Goal: Task Accomplishment & Management: Manage account settings

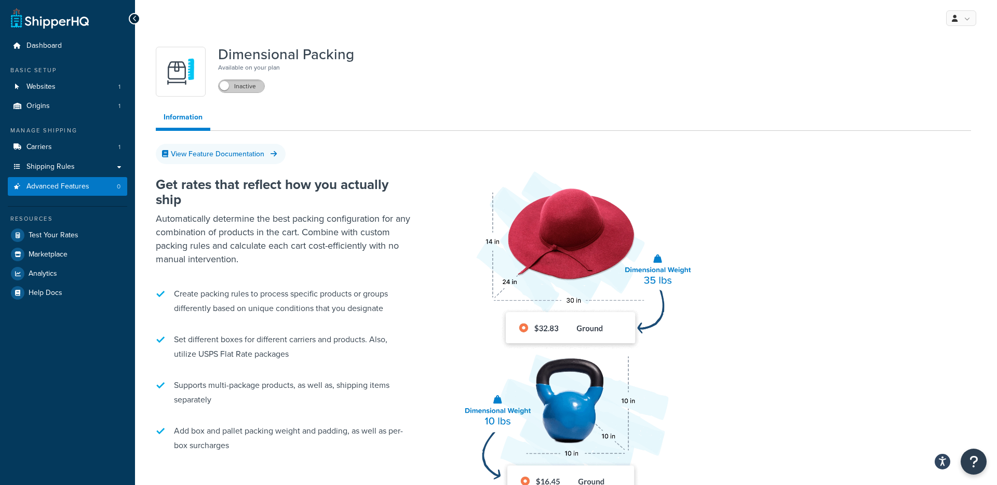
click at [241, 90] on label "Inactive" at bounding box center [242, 86] width 46 height 12
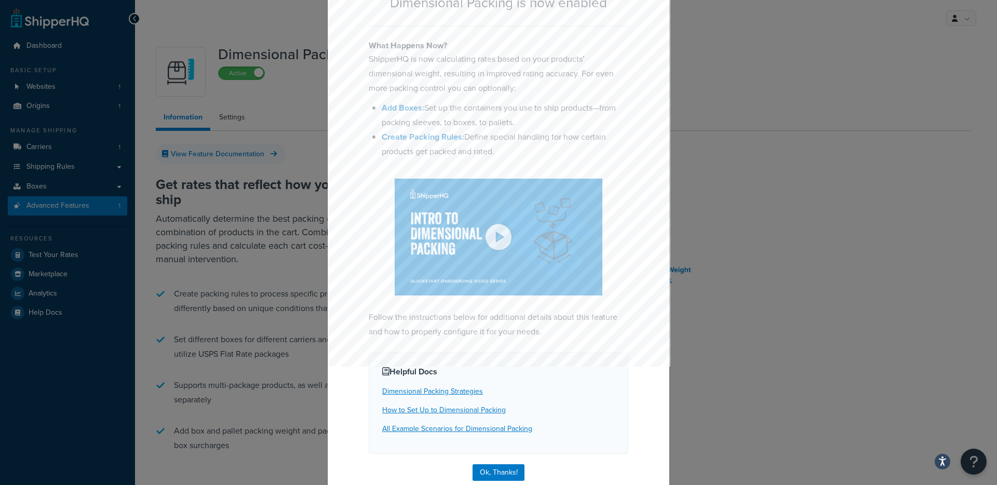
scroll to position [98, 0]
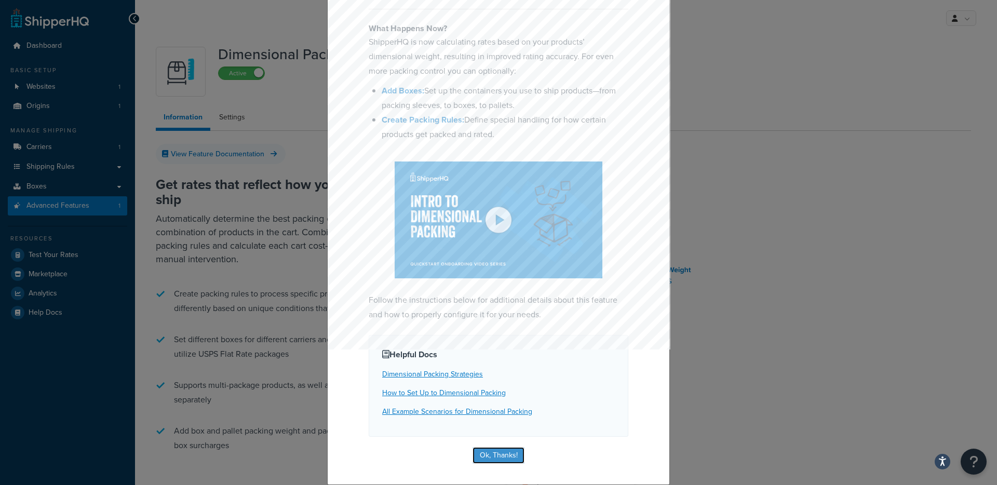
click at [500, 456] on button "Ok, Thanks!" at bounding box center [499, 455] width 52 height 17
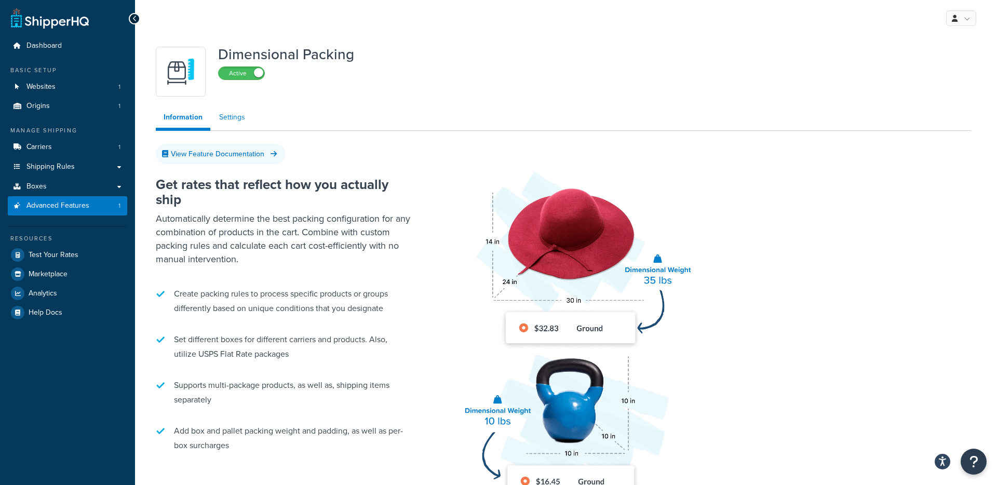
click at [235, 116] on link "Settings" at bounding box center [232, 117] width 42 height 21
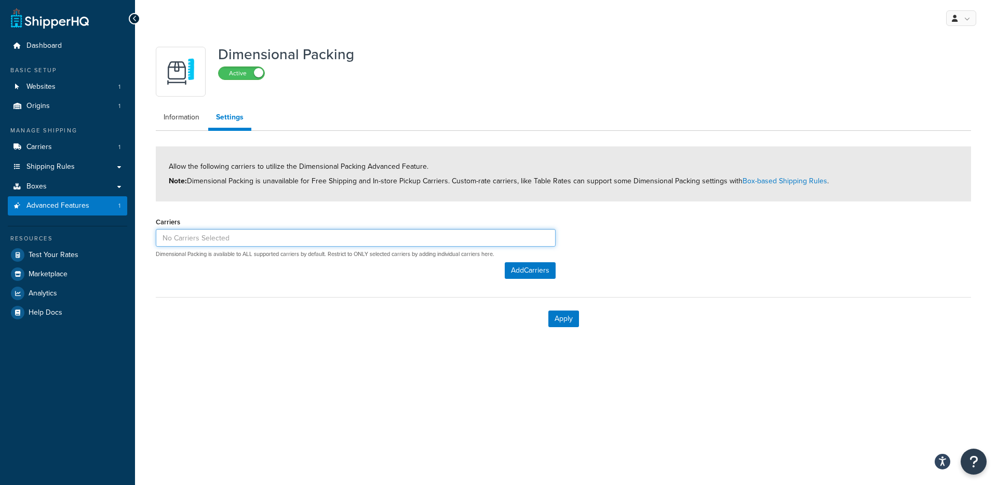
click at [240, 229] on input at bounding box center [356, 238] width 400 height 18
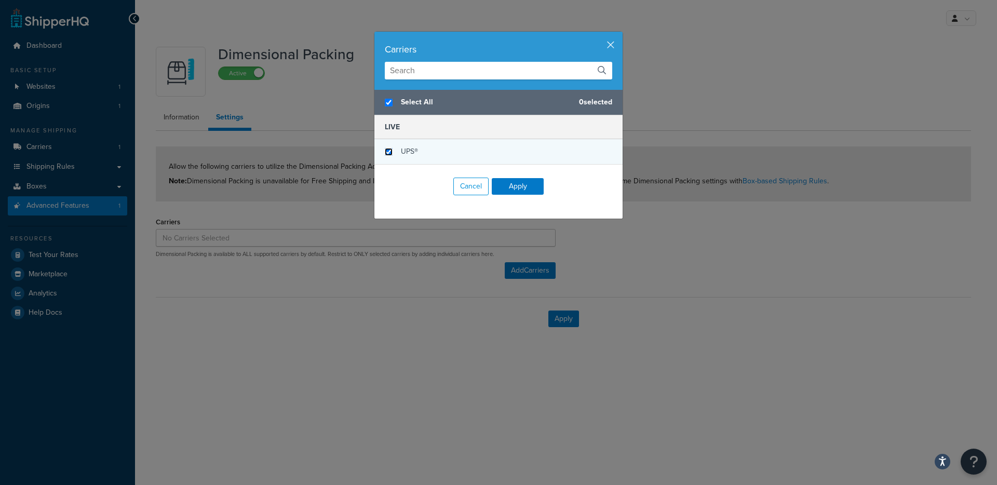
checkbox input "true"
click at [387, 151] on input "checkbox" at bounding box center [389, 152] width 8 height 8
checkbox input "true"
click at [508, 186] on button "Apply" at bounding box center [518, 186] width 52 height 17
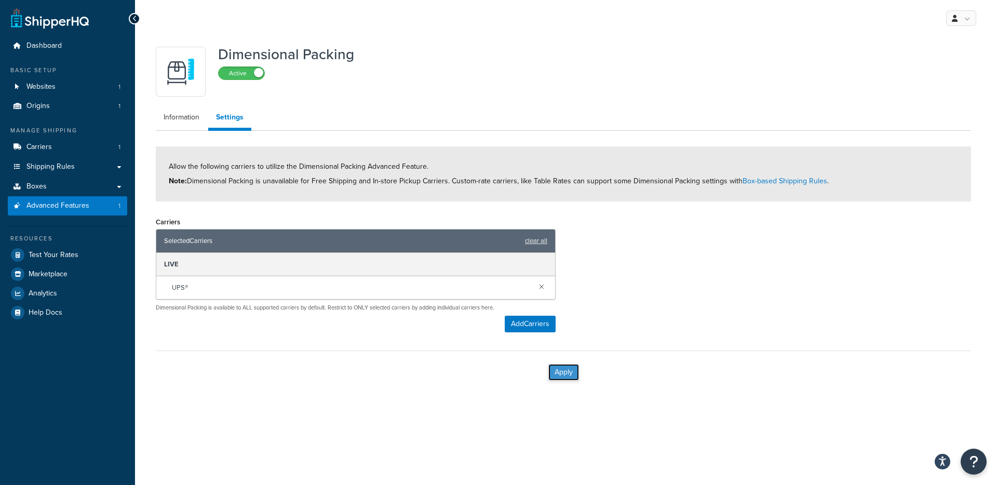
click at [565, 371] on button "Apply" at bounding box center [563, 372] width 31 height 17
click at [106, 189] on link "Boxes" at bounding box center [67, 186] width 119 height 19
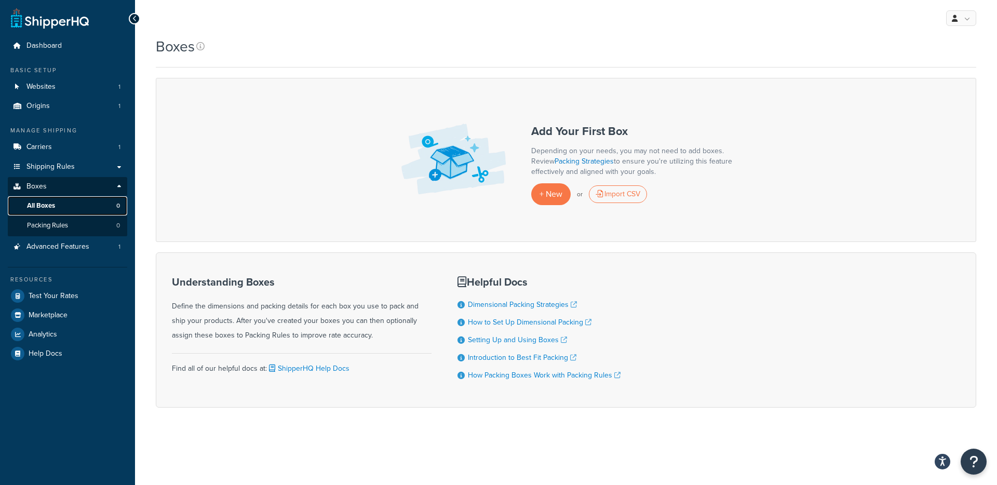
click at [63, 205] on link "All Boxes 0" at bounding box center [67, 205] width 119 height 19
click at [552, 193] on span "+ New" at bounding box center [551, 194] width 23 height 12
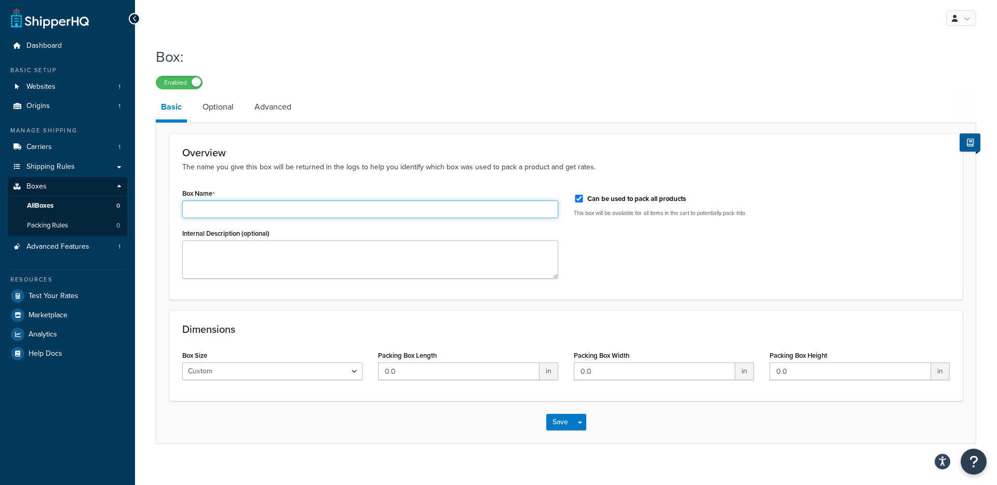
click at [307, 208] on input "Box Name" at bounding box center [370, 209] width 376 height 18
type input "large"
click at [415, 374] on input "0.0" at bounding box center [459, 371] width 162 height 18
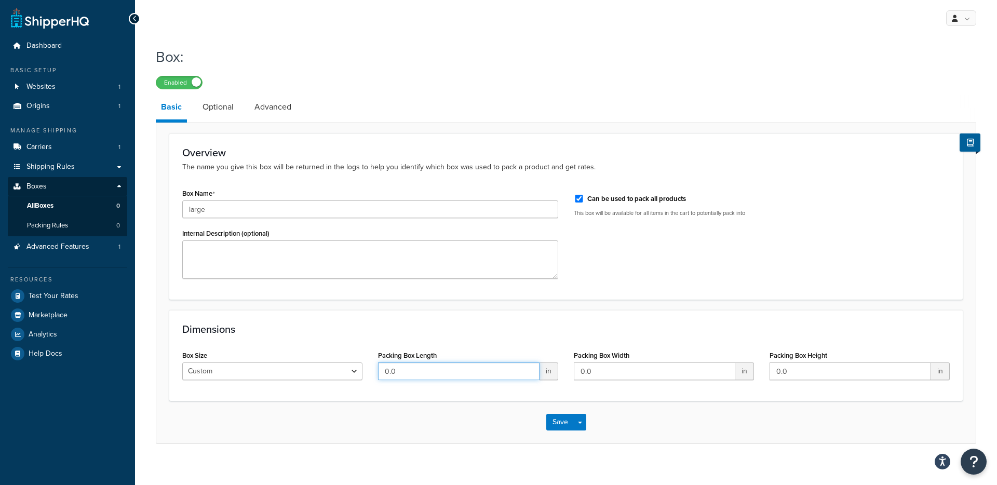
click at [415, 374] on input "0.0" at bounding box center [459, 371] width 162 height 18
type input "36"
click at [600, 379] on input "0.0" at bounding box center [655, 371] width 162 height 18
click at [599, 376] on input "0.0" at bounding box center [655, 371] width 162 height 18
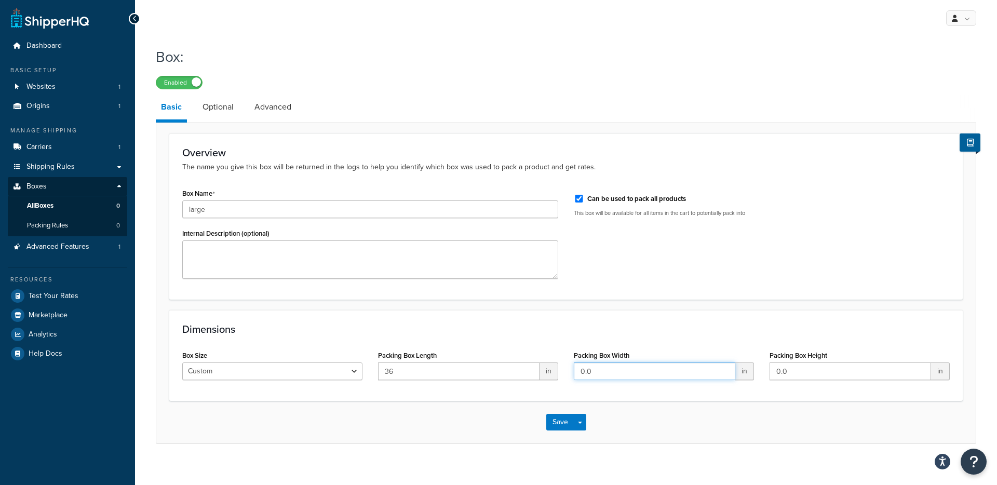
click at [599, 376] on input "0.0" at bounding box center [655, 371] width 162 height 18
type input "36"
click at [805, 371] on input "0.0" at bounding box center [851, 371] width 162 height 18
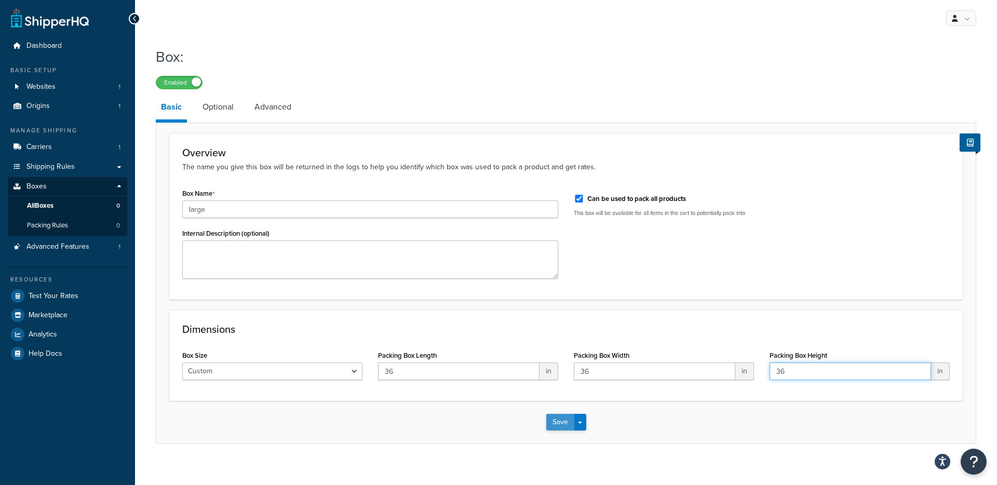
type input "36"
click at [561, 423] on button "Save" at bounding box center [560, 422] width 28 height 17
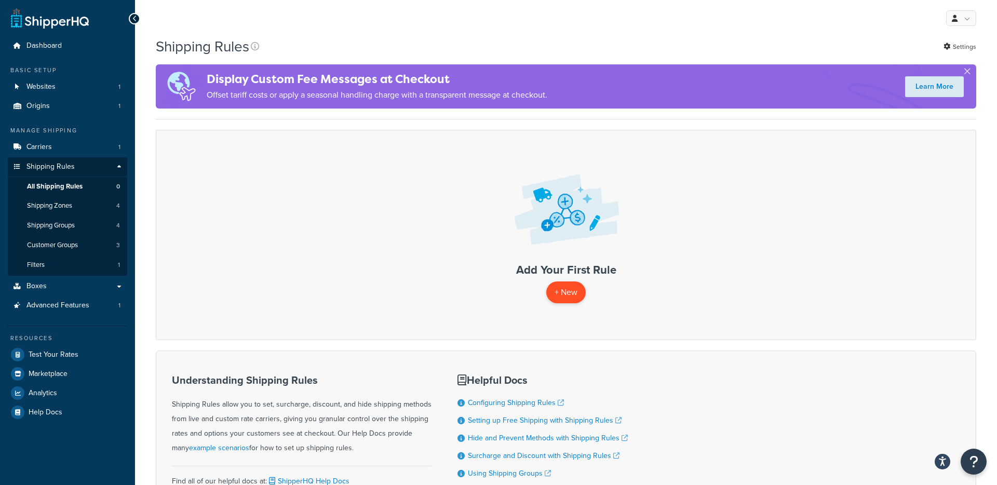
click at [573, 299] on p "+ New" at bounding box center [565, 291] width 39 height 21
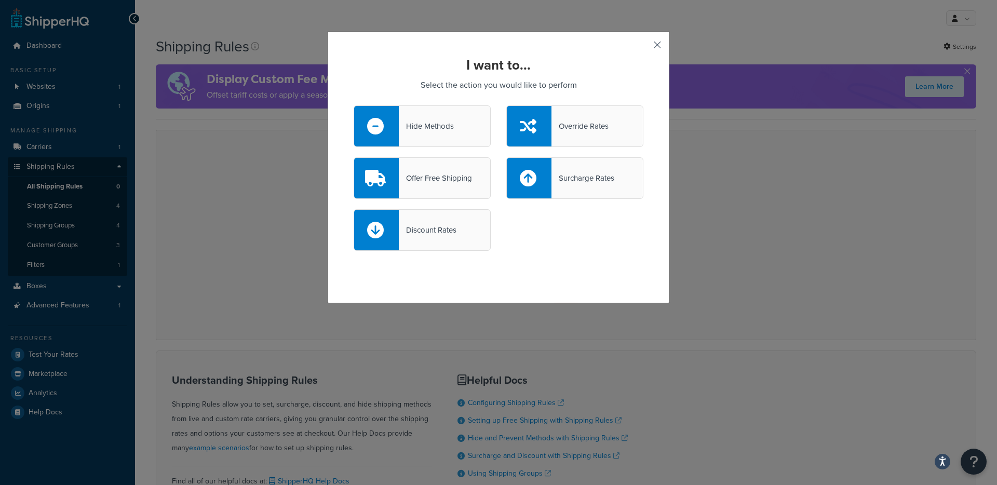
click at [643, 47] on button "button" at bounding box center [642, 48] width 3 height 3
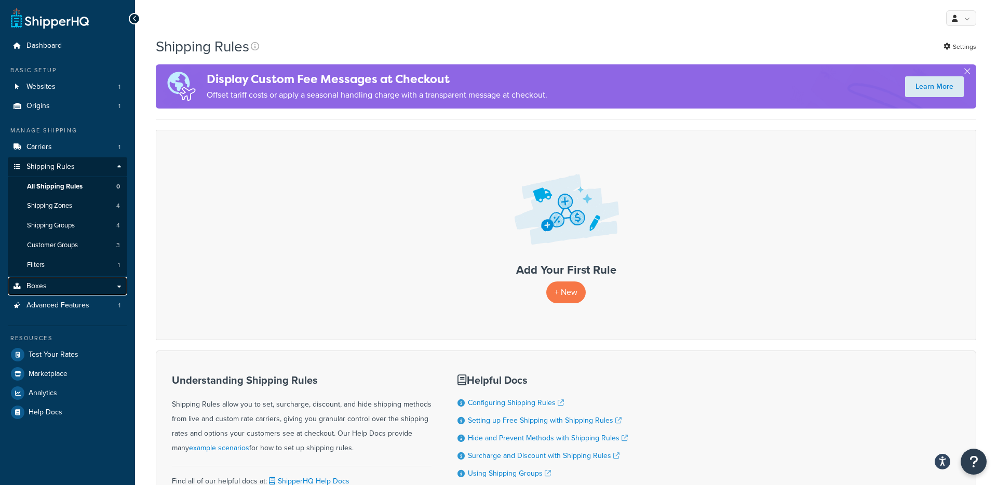
click at [87, 287] on link "Boxes" at bounding box center [67, 286] width 119 height 19
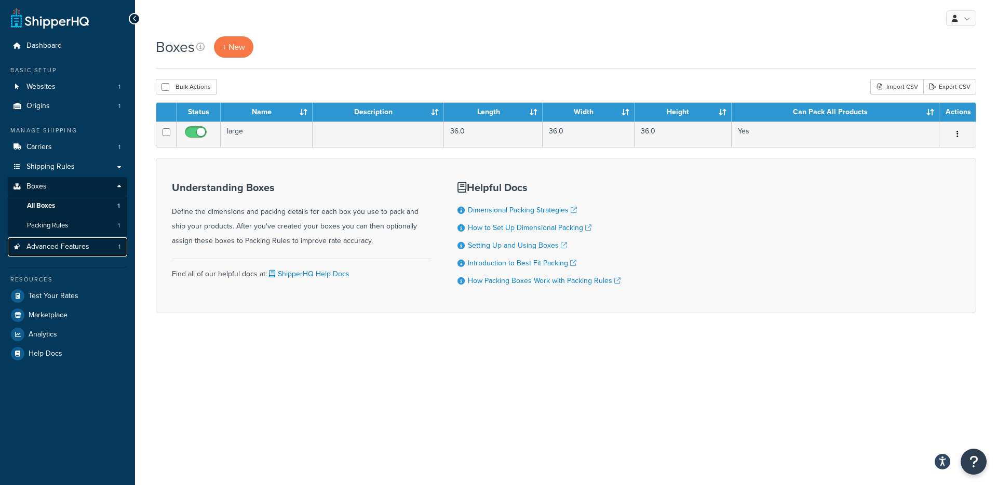
click at [74, 244] on span "Advanced Features" at bounding box center [57, 247] width 63 height 9
